Goal: Transaction & Acquisition: Obtain resource

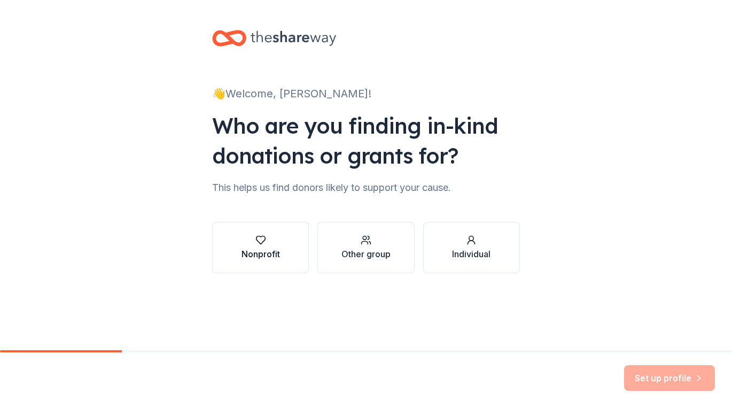
click at [278, 245] on div "button" at bounding box center [260, 239] width 38 height 11
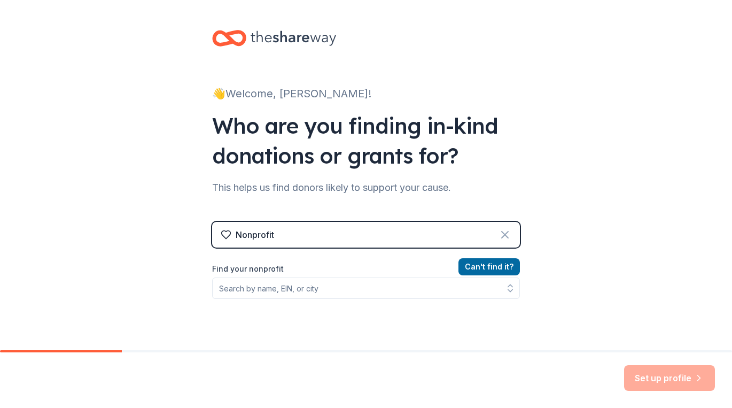
click at [502, 234] on icon at bounding box center [504, 234] width 13 height 13
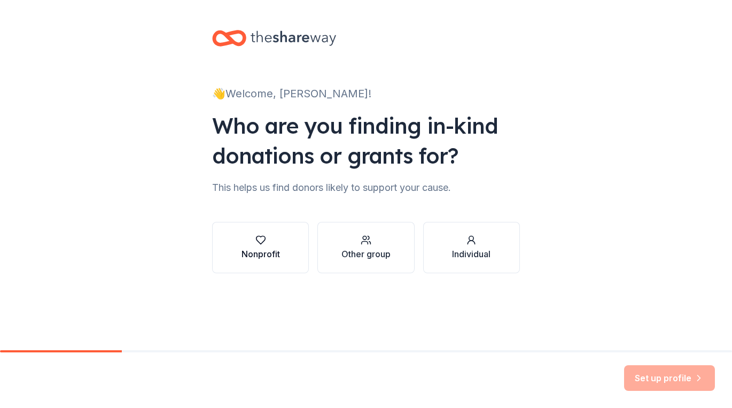
click at [272, 245] on div "button" at bounding box center [260, 239] width 38 height 11
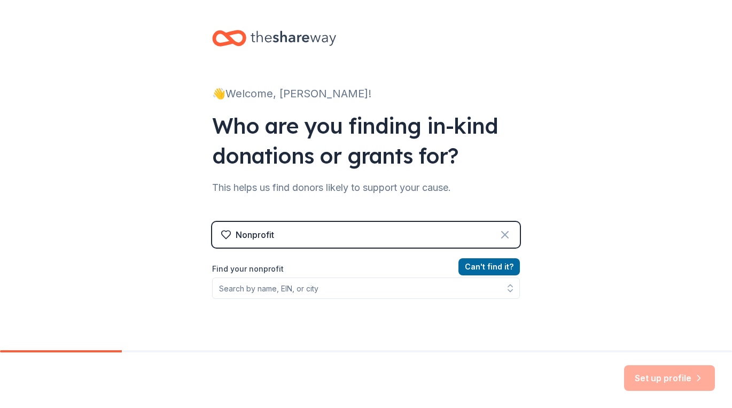
click at [498, 234] on icon at bounding box center [504, 234] width 13 height 13
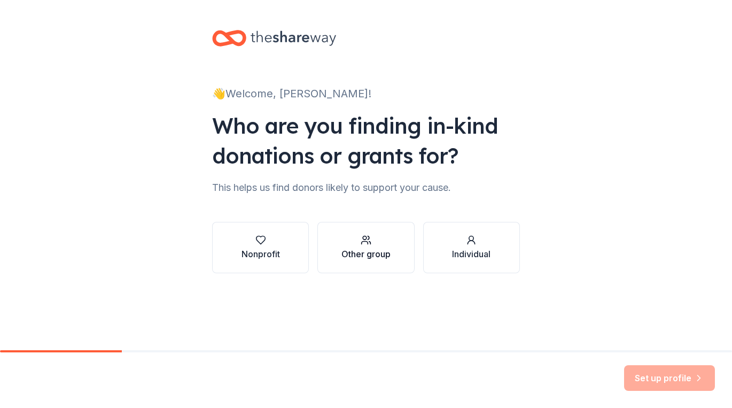
click at [388, 248] on div "Other group" at bounding box center [365, 253] width 49 height 13
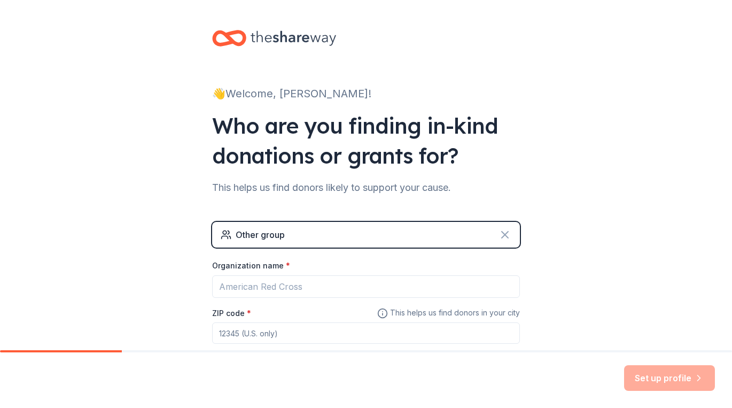
click at [502, 235] on icon at bounding box center [505, 234] width 6 height 6
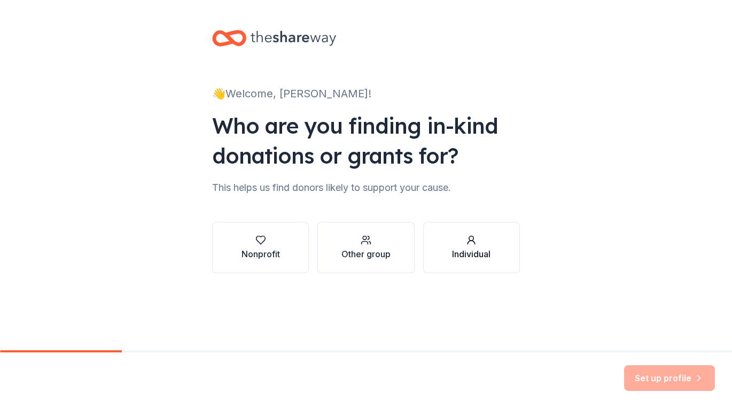
click at [486, 244] on div "button" at bounding box center [471, 239] width 38 height 11
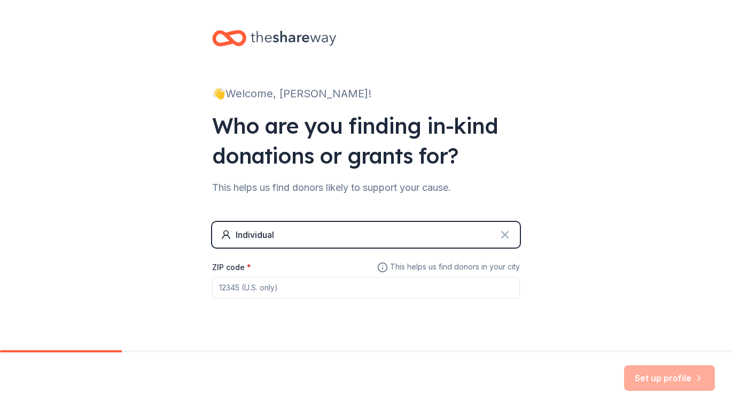
click at [504, 234] on icon at bounding box center [504, 234] width 13 height 13
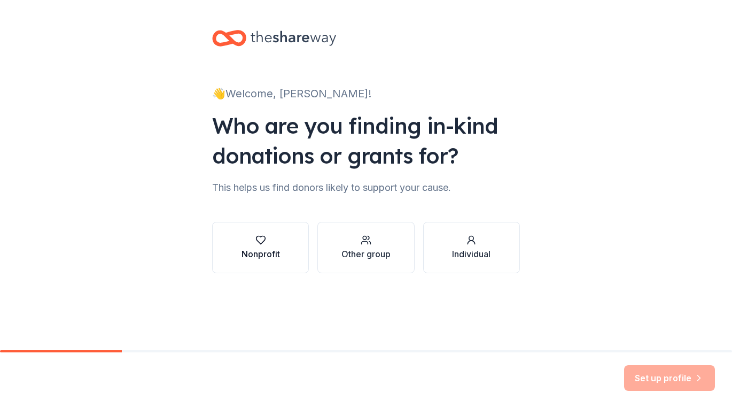
click at [268, 256] on div "Nonprofit" at bounding box center [260, 253] width 38 height 13
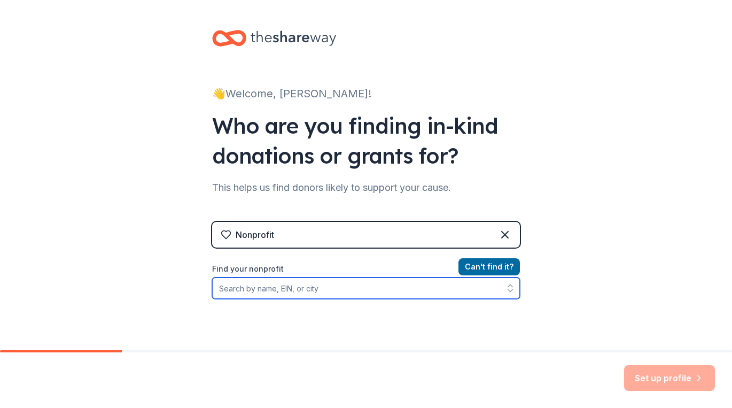
click at [271, 287] on input "Find your nonprofit" at bounding box center [366, 287] width 308 height 21
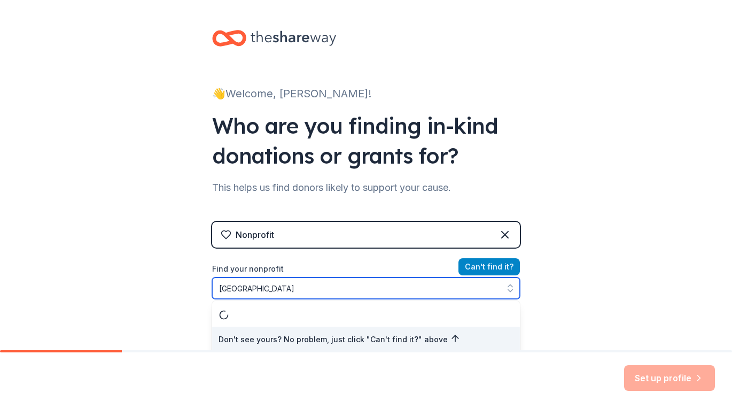
scroll to position [2, 0]
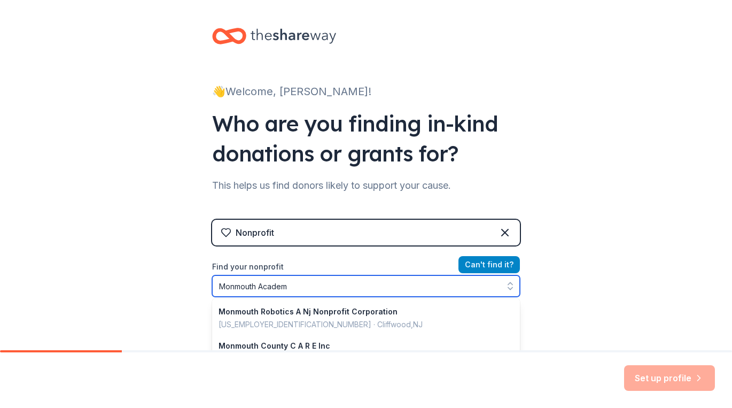
type input "[GEOGRAPHIC_DATA]"
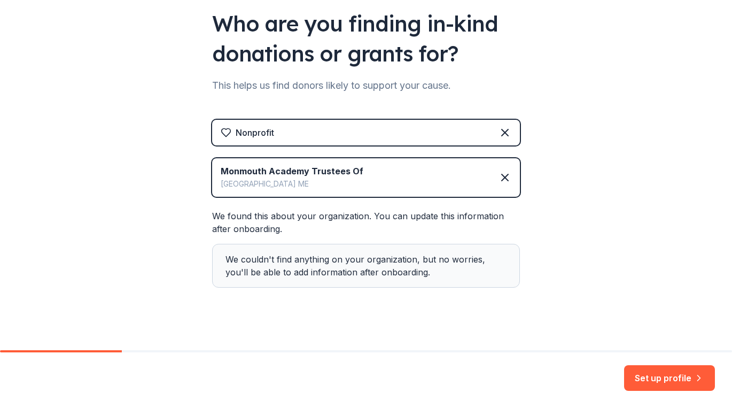
scroll to position [101, 0]
click at [502, 176] on icon at bounding box center [505, 178] width 6 height 6
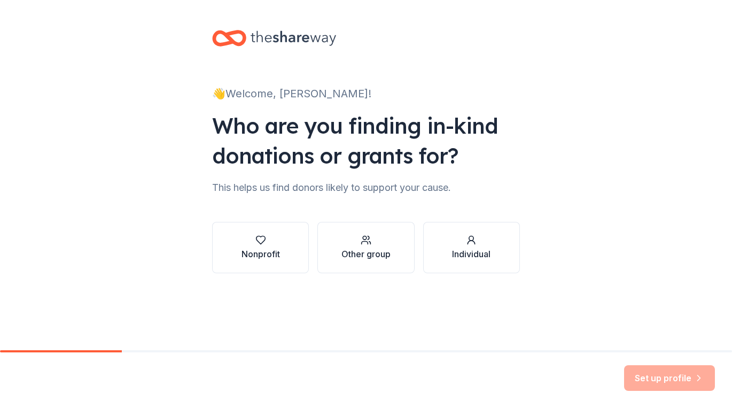
scroll to position [0, 0]
click at [463, 237] on div "button" at bounding box center [471, 239] width 38 height 11
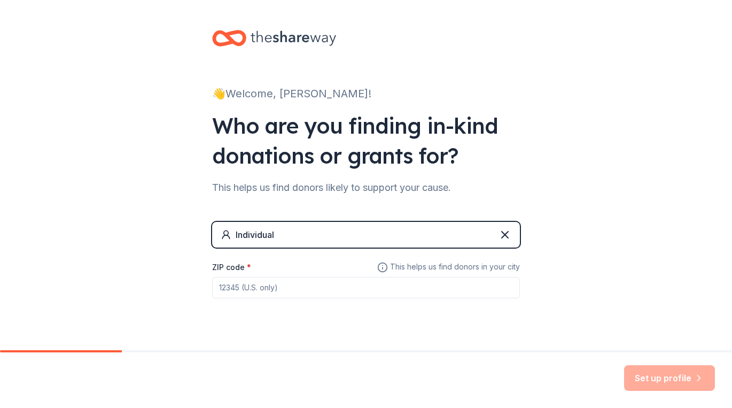
click at [395, 289] on input "ZIP code *" at bounding box center [366, 287] width 308 height 21
type input "04364"
click at [679, 377] on button "Set up profile" at bounding box center [669, 378] width 91 height 26
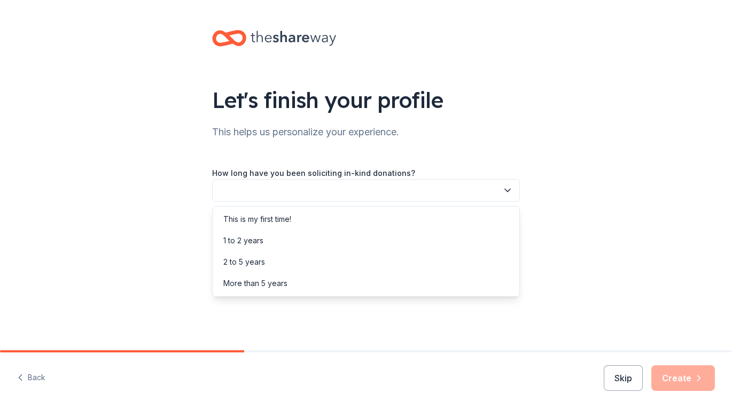
click at [367, 189] on button "button" at bounding box center [366, 190] width 308 height 22
click at [318, 215] on div "This is my first time!" at bounding box center [366, 218] width 302 height 21
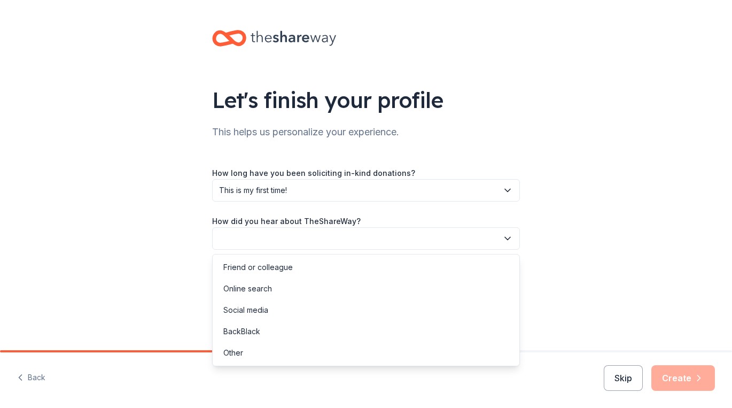
click at [323, 234] on button "button" at bounding box center [366, 238] width 308 height 22
click at [297, 266] on div "Friend or colleague" at bounding box center [366, 266] width 302 height 21
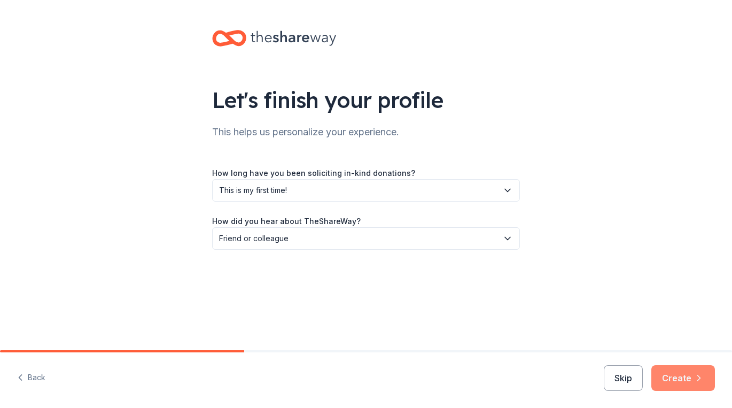
click at [688, 379] on button "Create" at bounding box center [683, 378] width 64 height 26
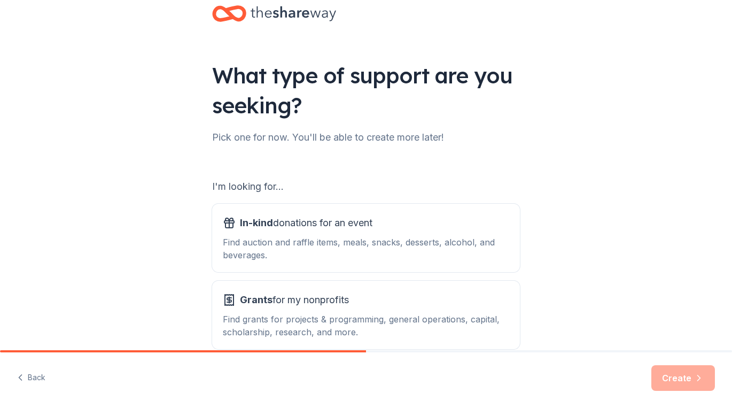
scroll to position [81, 0]
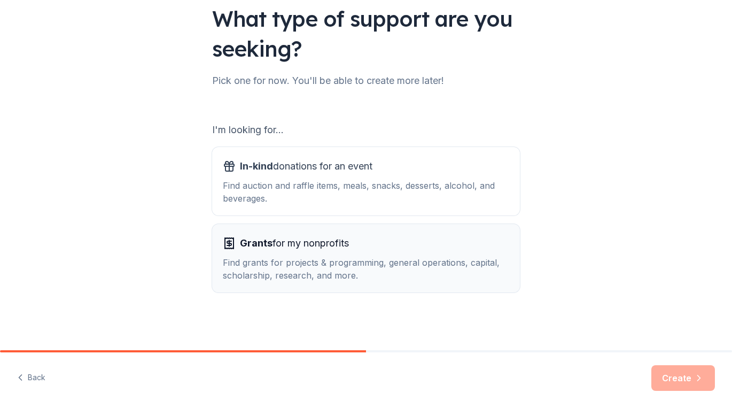
click at [302, 257] on div "Find grants for projects & programming, general operations, capital, scholarshi…" at bounding box center [366, 269] width 286 height 26
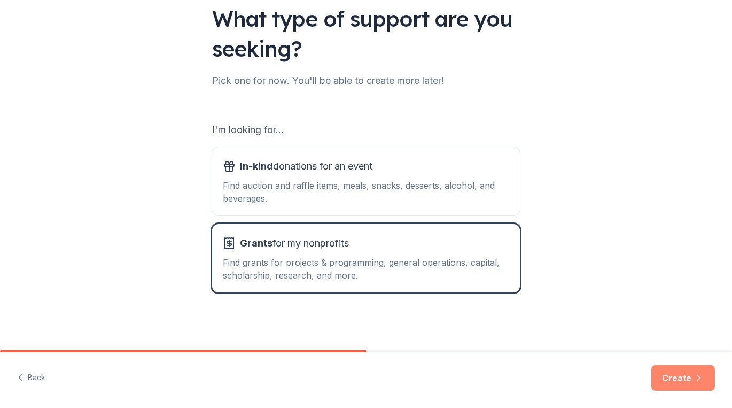
click at [680, 379] on button "Create" at bounding box center [683, 378] width 64 height 26
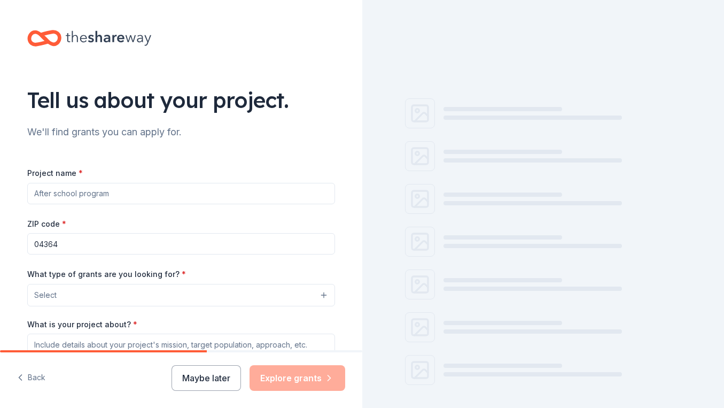
click at [81, 193] on input "Project name *" at bounding box center [181, 193] width 308 height 21
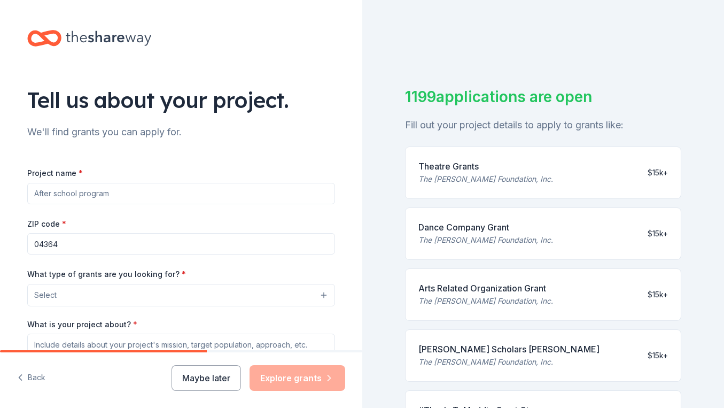
type input "H"
type input "Classroom Set of [US_STATE] Instrument Graphing Calculators (TI-84 with chargin…"
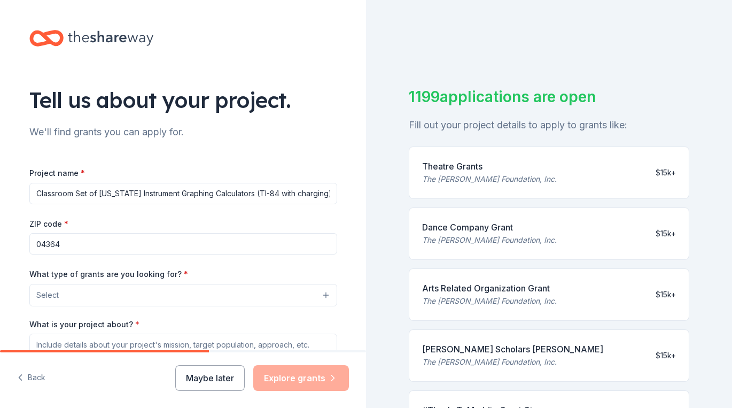
click at [82, 301] on button "Select" at bounding box center [183, 295] width 308 height 22
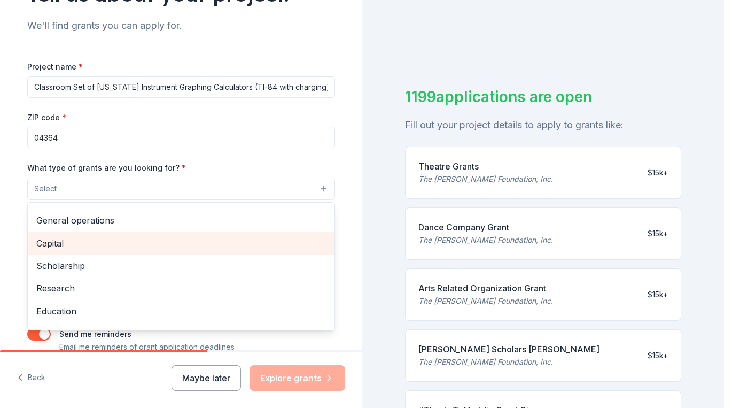
scroll to position [112, 0]
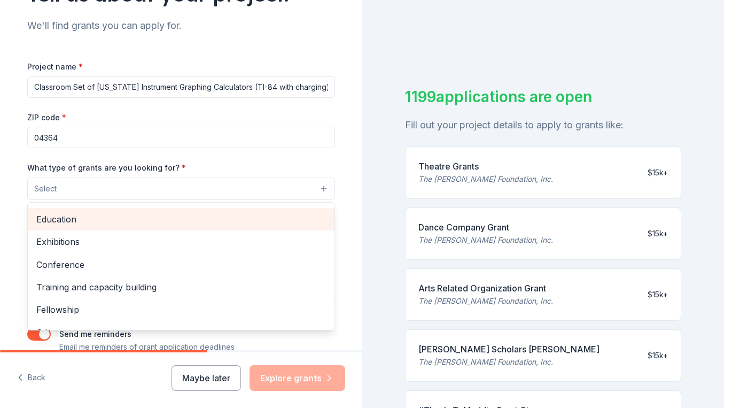
click at [60, 212] on span "Education" at bounding box center [180, 219] width 289 height 14
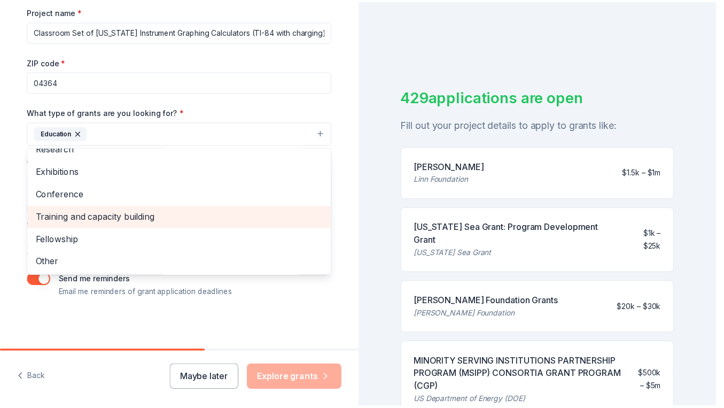
scroll to position [104, 0]
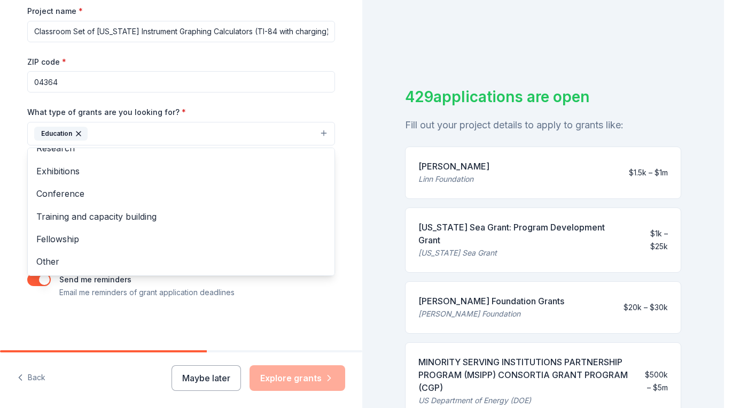
click at [245, 324] on div "Tell us about your project. We'll find grants you can apply for. Project name *…" at bounding box center [181, 94] width 342 height 512
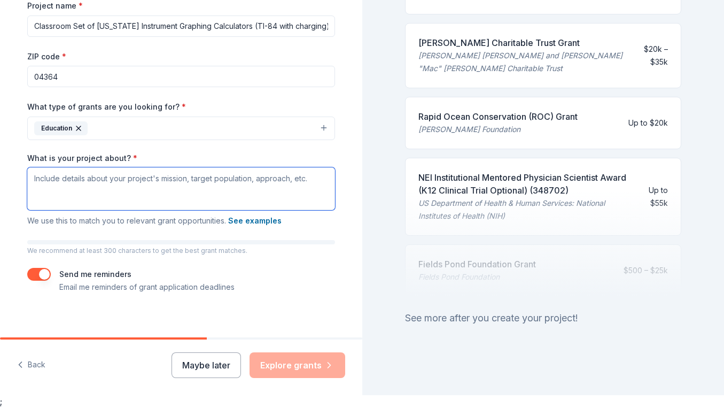
scroll to position [154, 0]
drag, startPoint x: 29, startPoint y: 179, endPoint x: 291, endPoint y: 185, distance: 261.8
click at [291, 185] on textarea "What is your project about? *" at bounding box center [181, 188] width 308 height 43
drag, startPoint x: 306, startPoint y: 178, endPoint x: 105, endPoint y: 168, distance: 201.6
click at [105, 168] on textarea "What is your project about? *" at bounding box center [181, 188] width 308 height 43
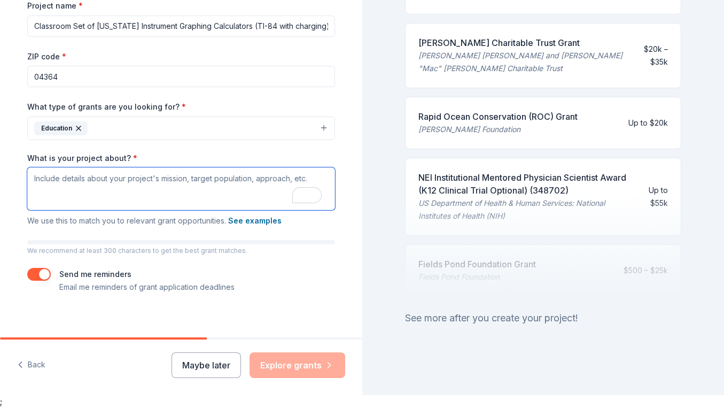
click at [123, 179] on textarea "What is your project about? *" at bounding box center [181, 188] width 308 height 43
click at [158, 178] on textarea "What is your project about? *" at bounding box center [181, 188] width 308 height 43
paste textarea "L ip dolorsi am consect adipisc el seddoei temporincid utlaboreetd ma Aliquaen …"
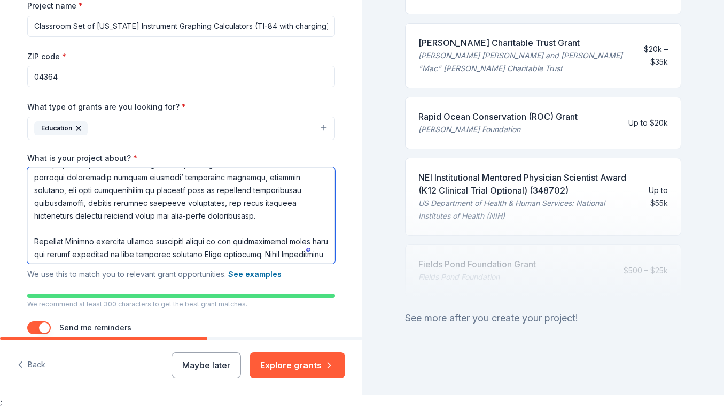
scroll to position [0, 0]
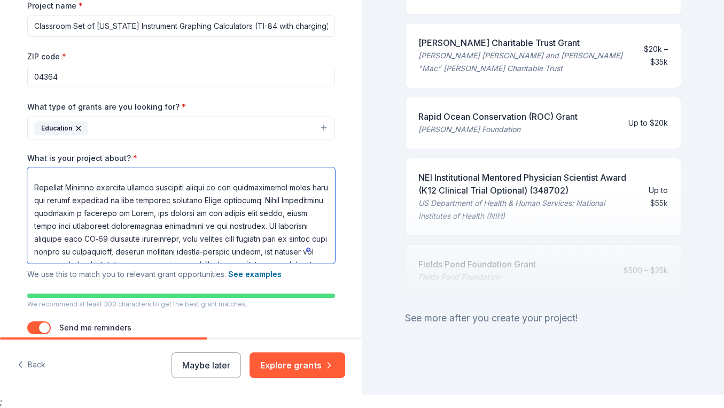
drag, startPoint x: 191, startPoint y: 214, endPoint x: 240, endPoint y: 215, distance: 48.6
click at [240, 215] on textarea "What is your project about? *" at bounding box center [181, 215] width 308 height 96
drag, startPoint x: 170, startPoint y: 214, endPoint x: 309, endPoint y: 217, distance: 138.4
click at [309, 217] on textarea "What is your project about? *" at bounding box center [181, 215] width 308 height 96
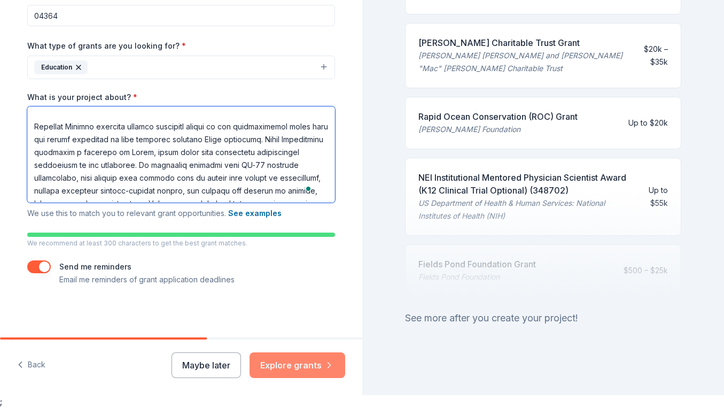
type textarea "L ip dolorsi am consect adipisc el seddoei temporincid utlaboreetd ma Aliquaen …"
click at [286, 363] on button "Explore grants" at bounding box center [297, 365] width 96 height 26
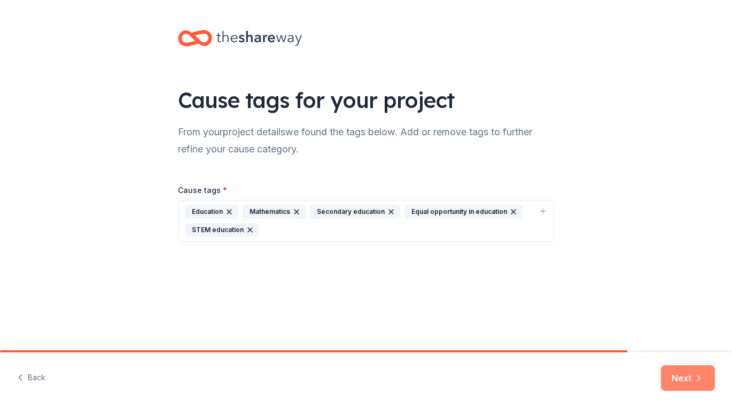
click at [675, 377] on button "Next" at bounding box center [688, 378] width 54 height 26
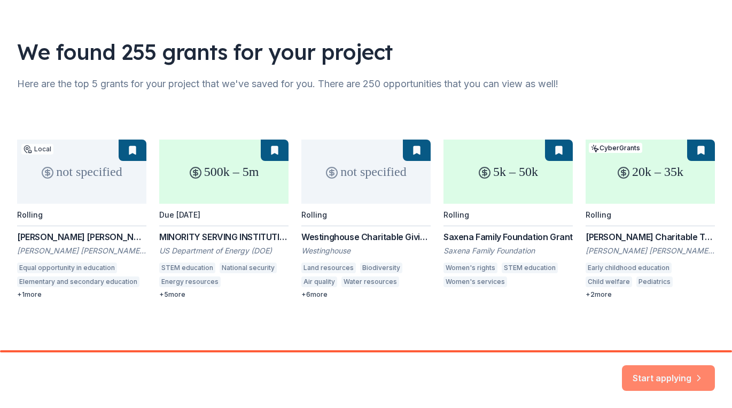
click at [674, 371] on button "Start applying" at bounding box center [668, 371] width 93 height 26
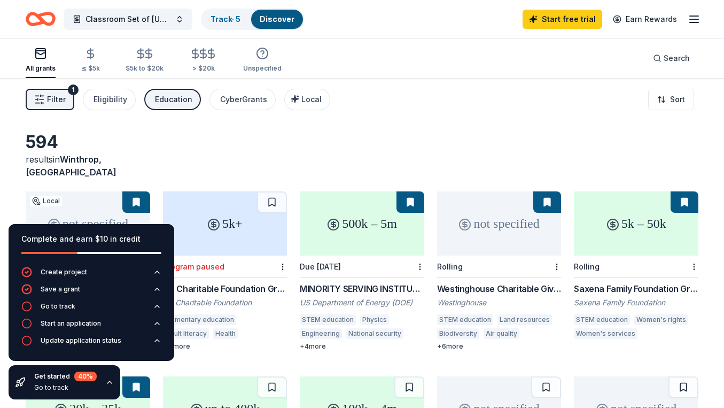
click at [341, 126] on div "594 results in [GEOGRAPHIC_DATA], [GEOGRAPHIC_DATA] not specified Local Rolling…" at bounding box center [362, 349] width 724 height 543
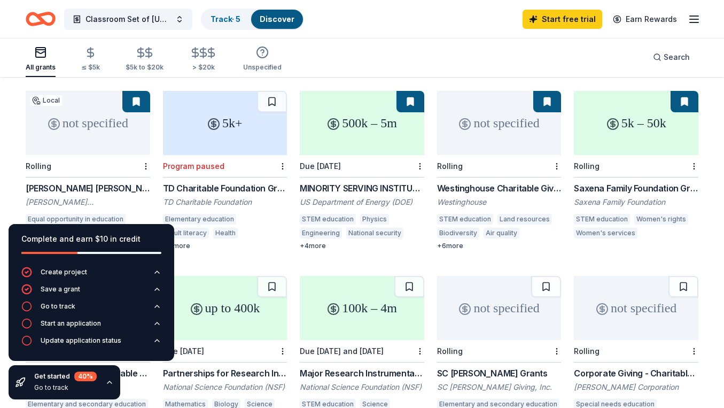
scroll to position [87, 0]
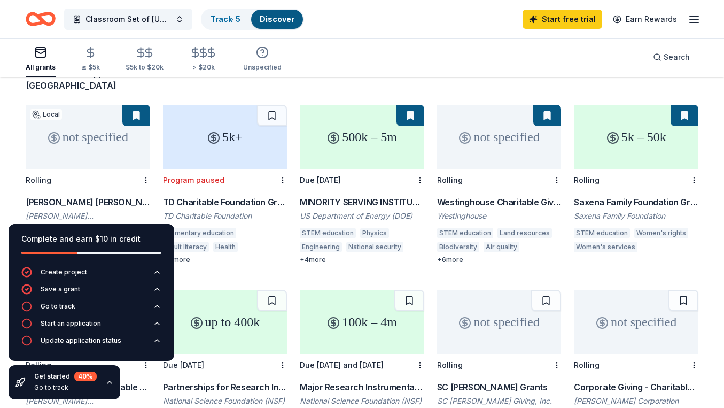
click at [134, 105] on button at bounding box center [136, 115] width 28 height 21
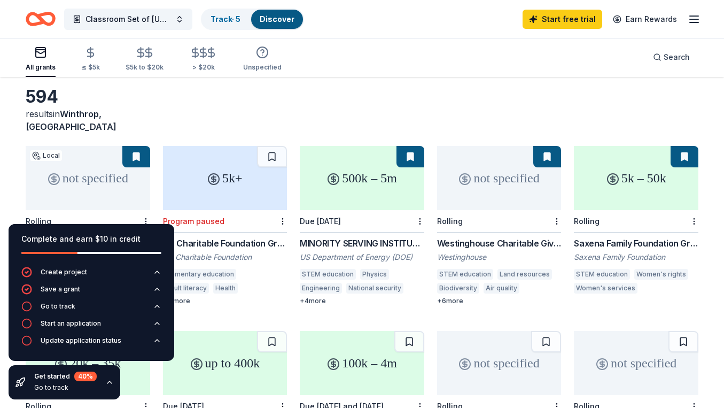
scroll to position [51, 0]
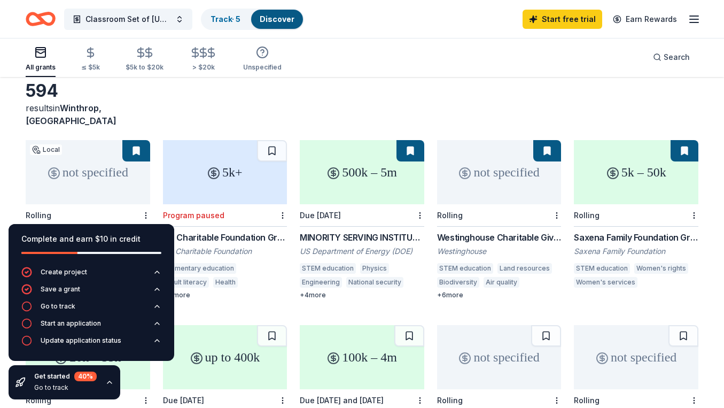
click at [87, 170] on div "not specified" at bounding box center [88, 172] width 124 height 64
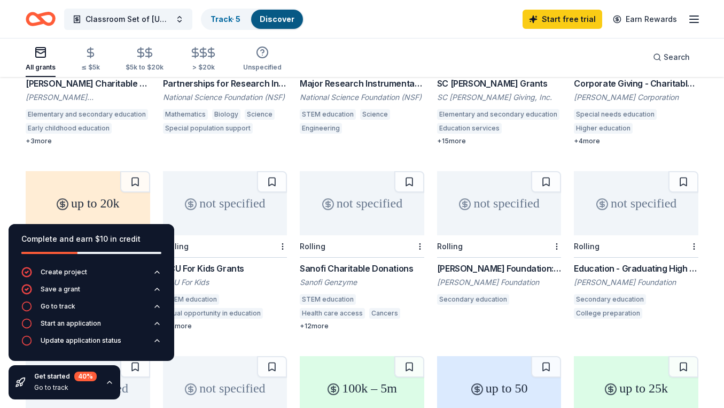
scroll to position [390, 0]
click at [618, 190] on div "not specified" at bounding box center [636, 202] width 124 height 64
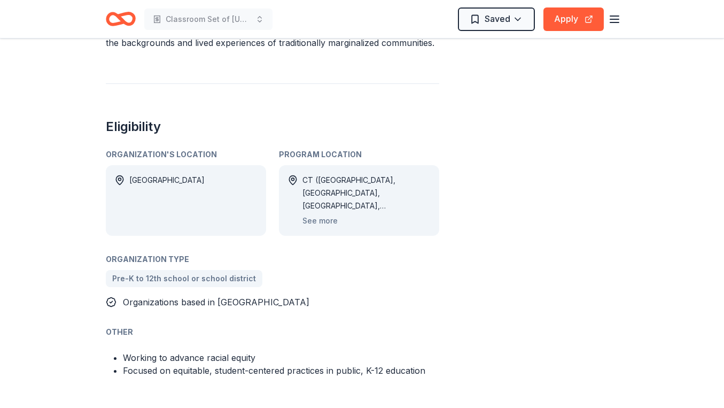
scroll to position [540, 0]
click at [328, 213] on button "See more" at bounding box center [319, 219] width 35 height 13
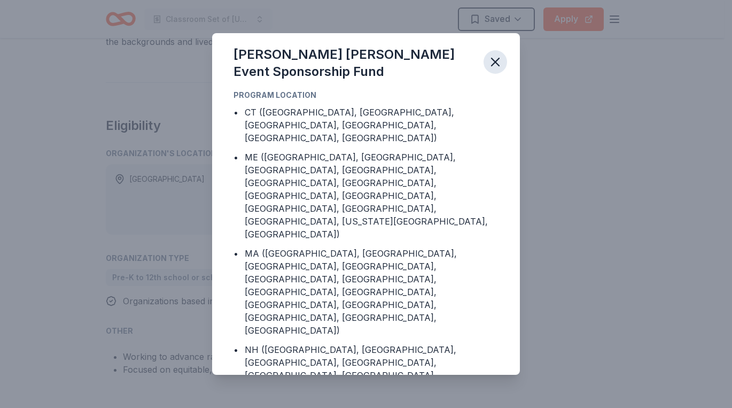
click at [495, 66] on icon "button" at bounding box center [495, 61] width 15 height 15
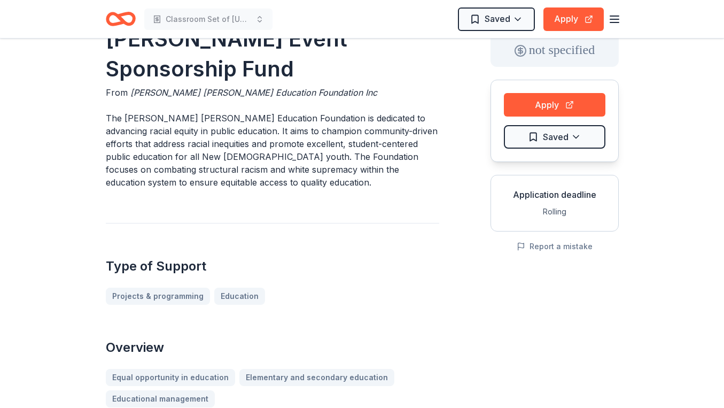
scroll to position [0, 0]
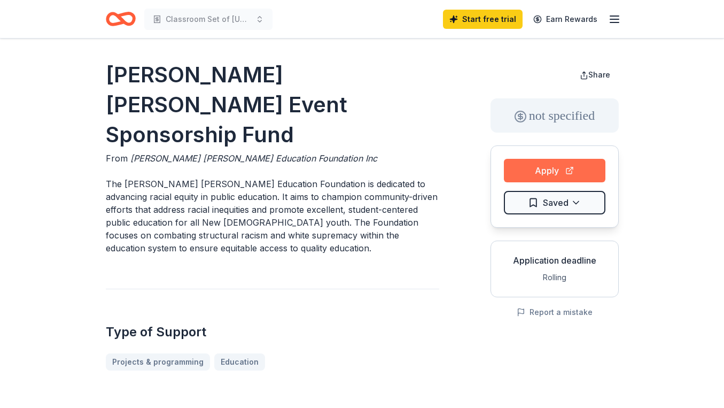
click at [542, 163] on button "Apply" at bounding box center [554, 171] width 101 height 24
